Goal: Information Seeking & Learning: Learn about a topic

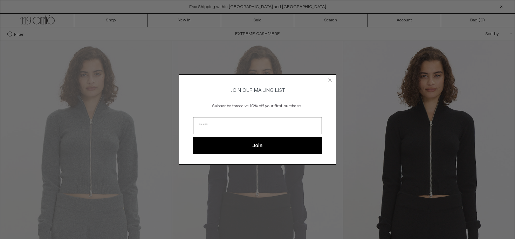
click at [330, 77] on circle "Close dialog" at bounding box center [330, 80] width 7 height 7
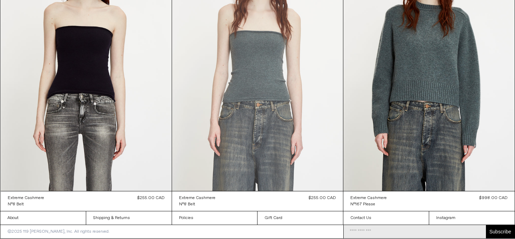
scroll to position [5647, 0]
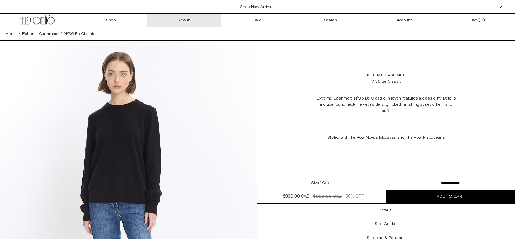
click at [178, 16] on link "New In" at bounding box center [183, 20] width 73 height 13
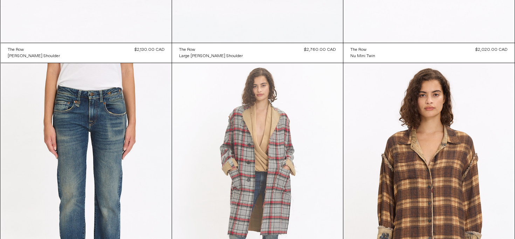
scroll to position [4960, 0]
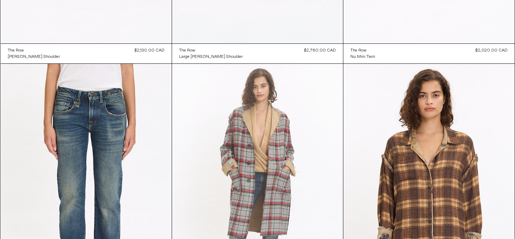
click at [325, 152] on at bounding box center [257, 192] width 171 height 256
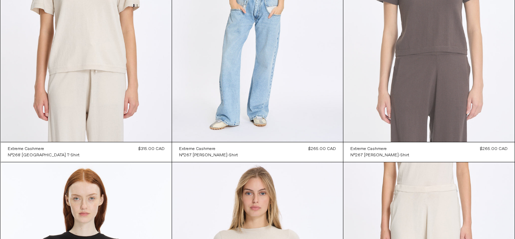
scroll to position [11224, 0]
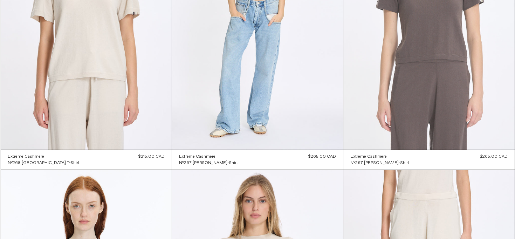
click at [434, 65] on at bounding box center [428, 21] width 171 height 257
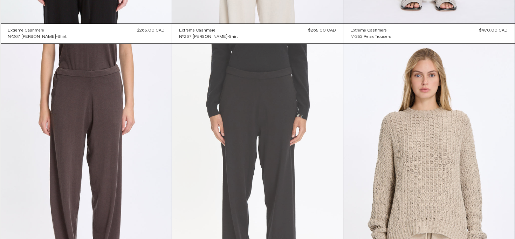
scroll to position [11629, 0]
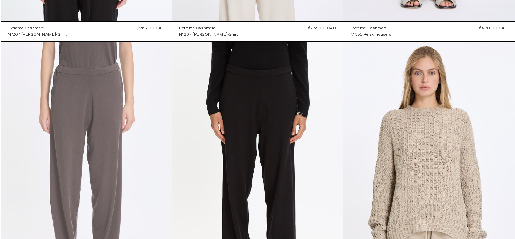
click at [96, 122] on at bounding box center [86, 170] width 171 height 256
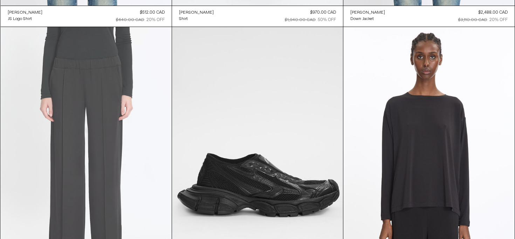
scroll to position [28651, 0]
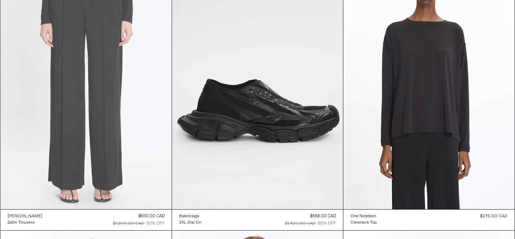
click at [95, 110] on at bounding box center [86, 81] width 171 height 256
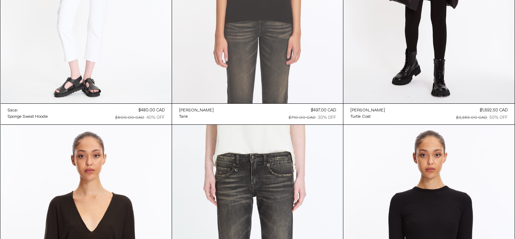
scroll to position [35054, 0]
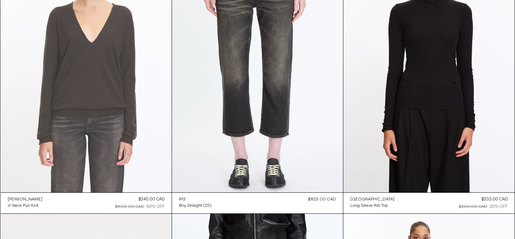
click at [104, 111] on at bounding box center [86, 64] width 171 height 256
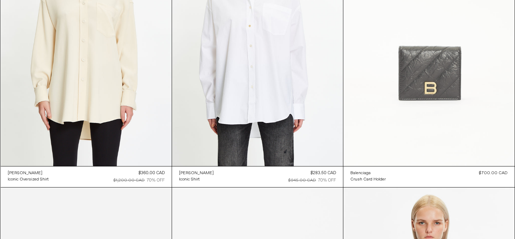
scroll to position [40023, 0]
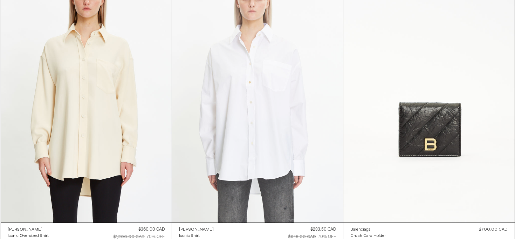
click at [268, 98] on at bounding box center [257, 94] width 171 height 256
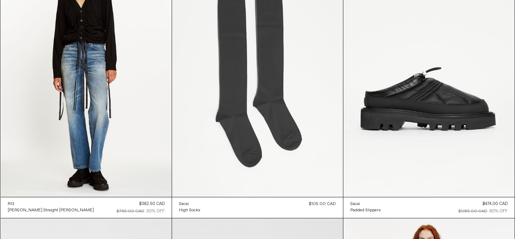
scroll to position [42824, 0]
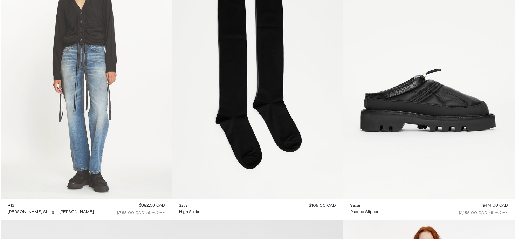
click at [81, 76] on at bounding box center [86, 70] width 171 height 256
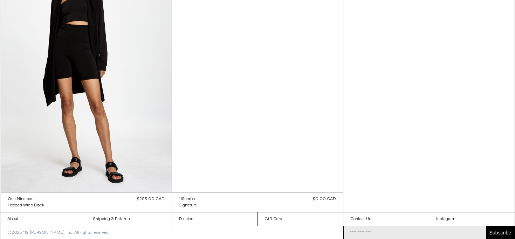
scroll to position [51165, 0]
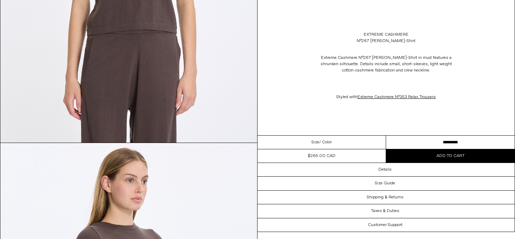
scroll to position [224, 0]
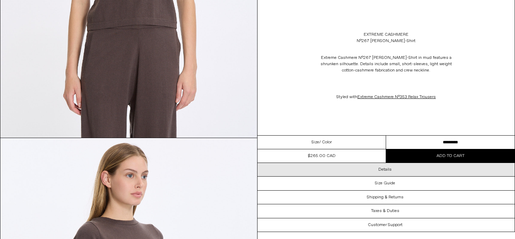
click at [393, 169] on div "Details" at bounding box center [385, 169] width 257 height 13
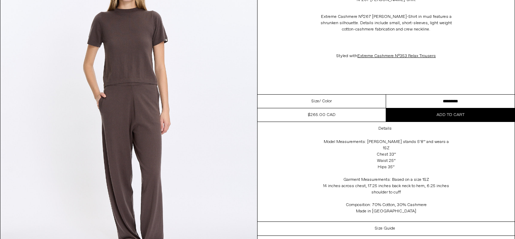
scroll to position [1041, 0]
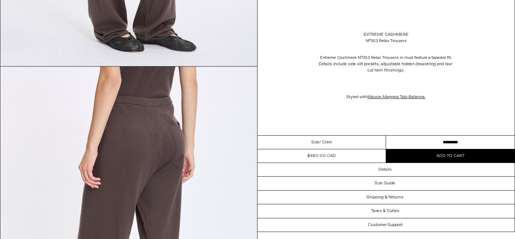
scroll to position [624, 0]
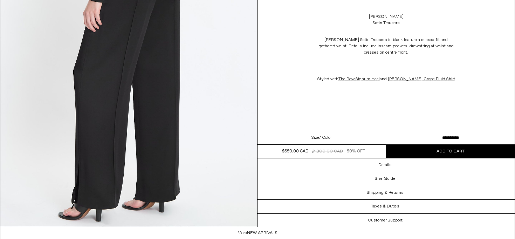
scroll to position [1097, 0]
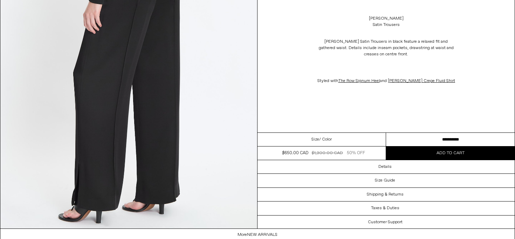
click at [412, 140] on select "**********" at bounding box center [450, 140] width 129 height 14
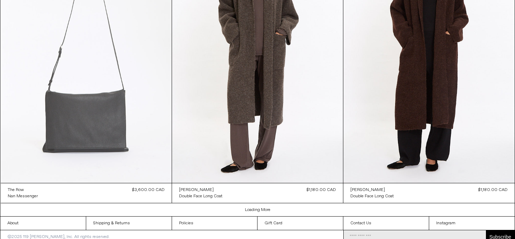
scroll to position [1415, 0]
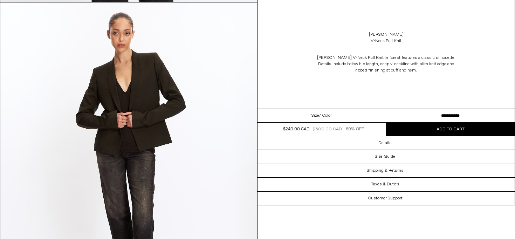
scroll to position [1142, 0]
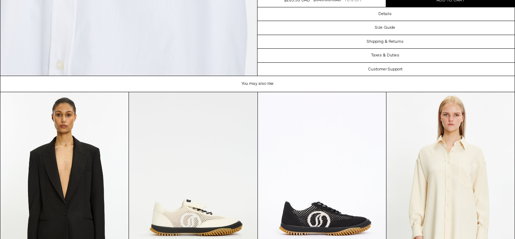
scroll to position [1688, 0]
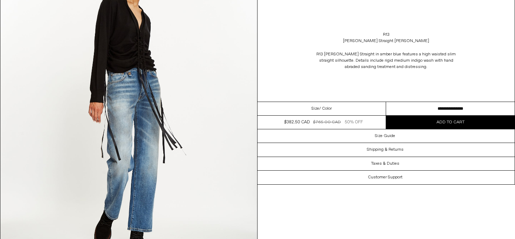
scroll to position [1376, 0]
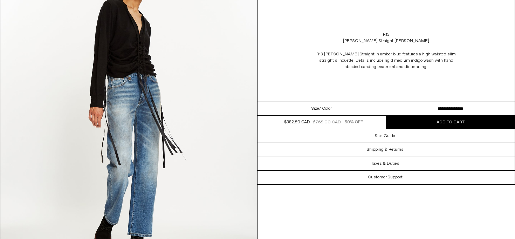
click at [401, 105] on select "**********" at bounding box center [450, 109] width 129 height 14
